Goal: Obtain resource: Download file/media

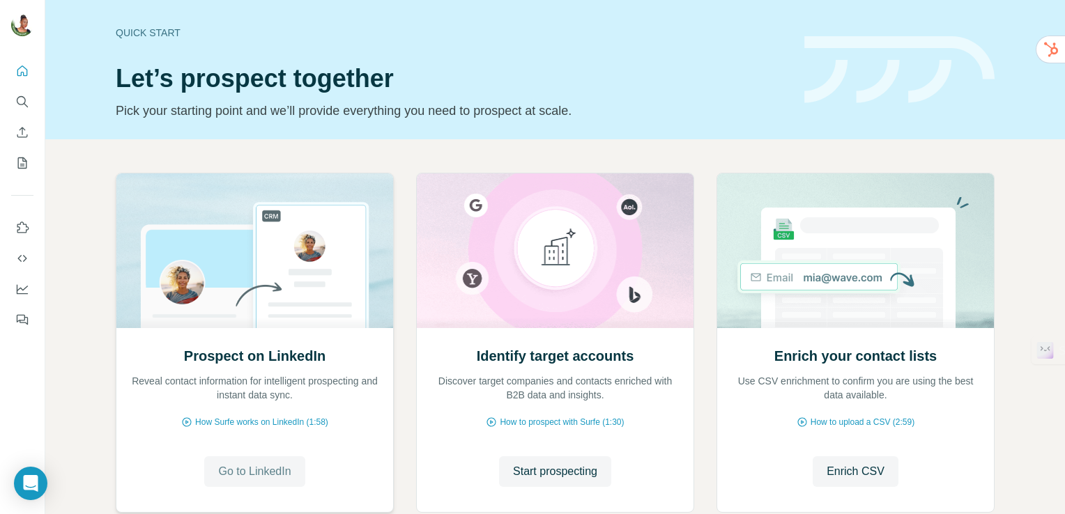
click at [260, 468] on span "Go to LinkedIn" at bounding box center [254, 472] width 72 height 17
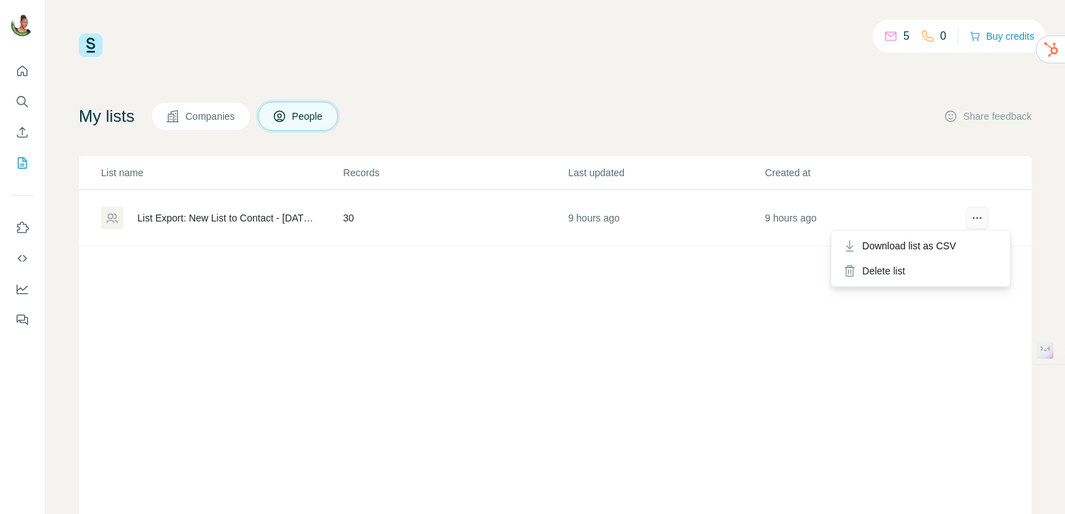
click at [973, 218] on icon "actions" at bounding box center [974, 218] width 2 height 2
click at [908, 241] on span "Download list as CSV" at bounding box center [909, 246] width 94 height 14
